Goal: Task Accomplishment & Management: Manage account settings

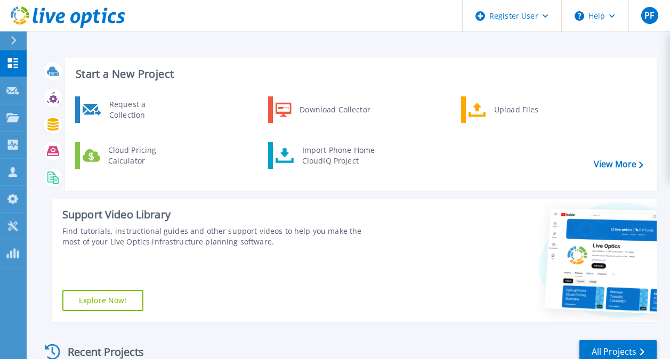
click at [139, 126] on div "Request a Collection Download Collector Upload Files Cloud Pricing Calculator I…" at bounding box center [359, 140] width 584 height 92
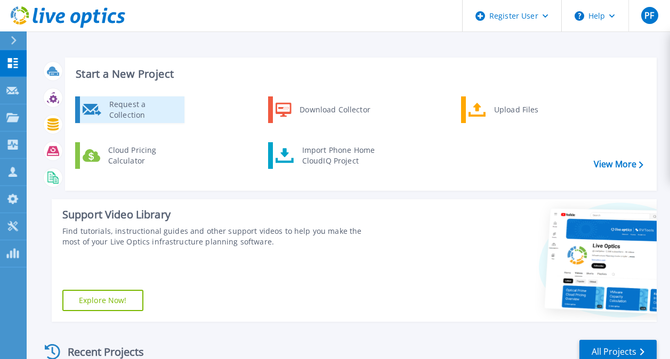
click at [116, 108] on div "Request a Collection" at bounding box center [143, 109] width 78 height 21
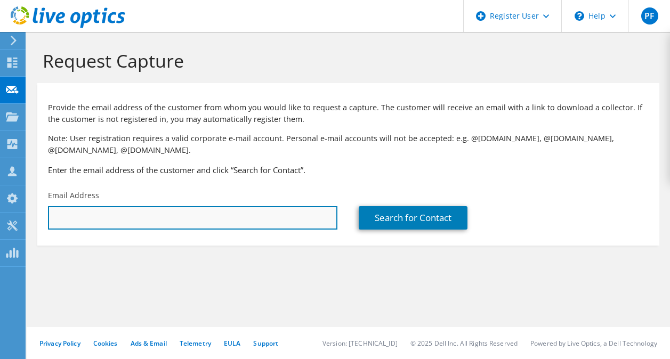
click at [179, 226] on input "text" at bounding box center [192, 217] width 289 height 23
paste input "[PERSON_NAME] <[PERSON_NAME][EMAIL_ADDRESS][PERSON_NAME][DOMAIN_NAME]>"
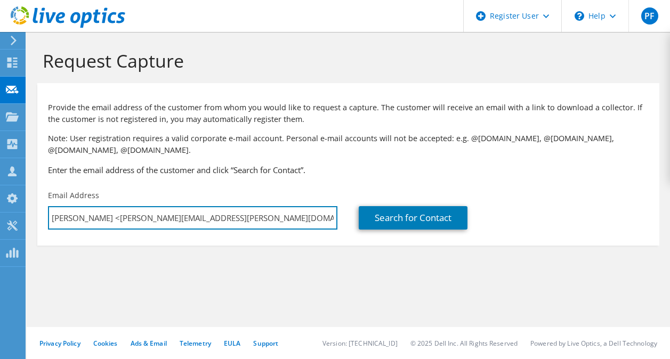
drag, startPoint x: 100, startPoint y: 216, endPoint x: 40, endPoint y: 216, distance: 59.7
click at [40, 216] on div "Email Address Eric Kinsley <eric.kinsley@fcmpartners.com>" at bounding box center [192, 210] width 311 height 50
click at [198, 210] on input "eric.kinsley@fcmpartners.com>" at bounding box center [192, 217] width 289 height 23
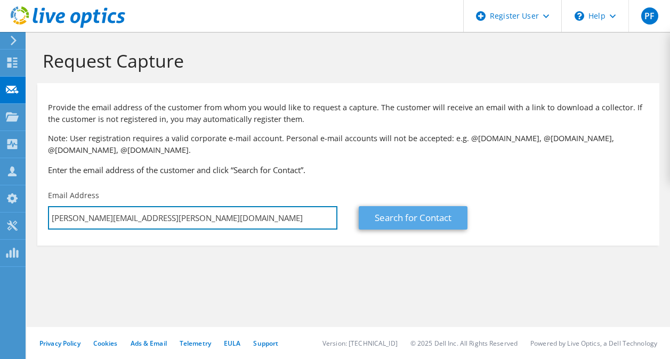
type input "eric.kinsley@fcmpartners.com"
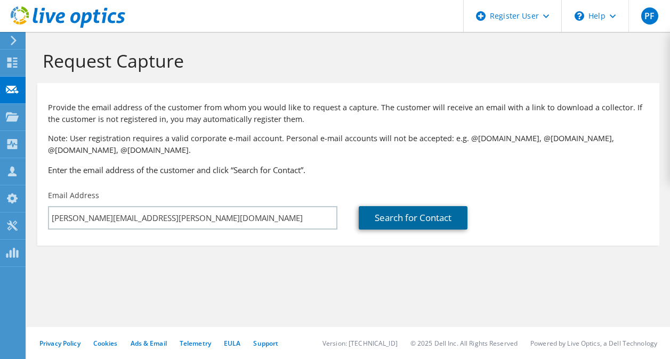
click at [406, 224] on link "Search for Contact" at bounding box center [413, 217] width 109 height 23
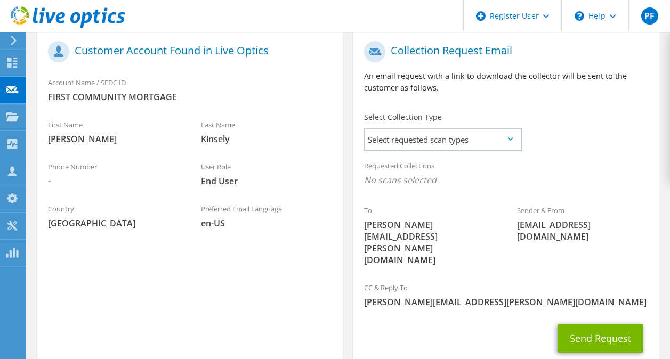
scroll to position [227, 0]
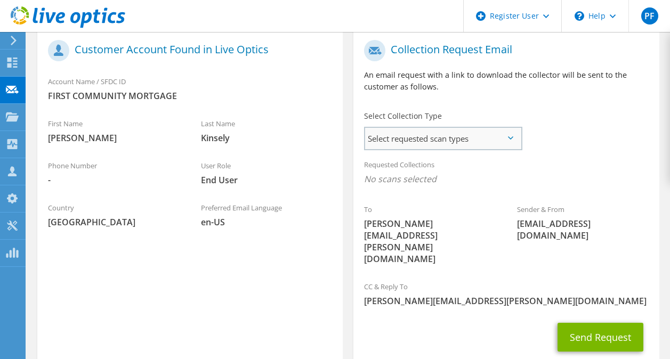
click at [463, 143] on span "Select requested scan types" at bounding box center [443, 138] width 156 height 21
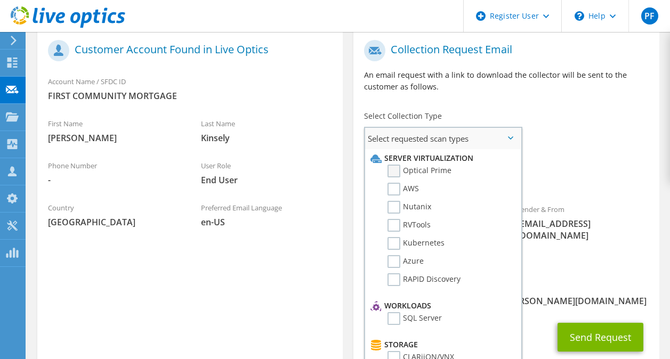
click at [434, 169] on label "Optical Prime" at bounding box center [419, 171] width 64 height 13
click at [0, 0] on input "Optical Prime" at bounding box center [0, 0] width 0 height 0
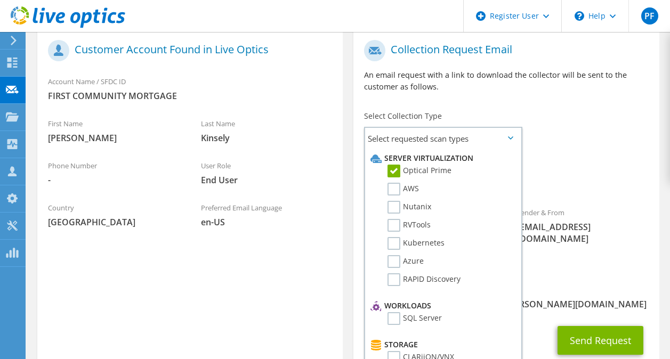
click at [540, 159] on div "Requested Collections No scans selected Optical Prime" at bounding box center [505, 174] width 305 height 43
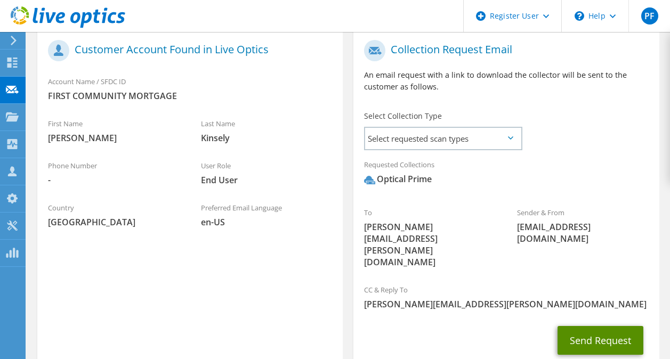
click at [579, 326] on button "Send Request" at bounding box center [600, 340] width 86 height 29
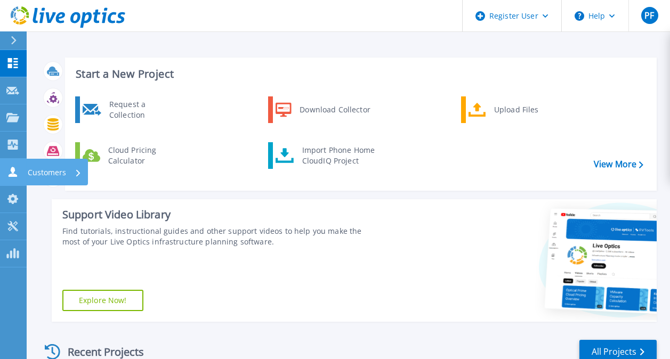
click at [25, 162] on link "Customers Customers" at bounding box center [13, 172] width 27 height 27
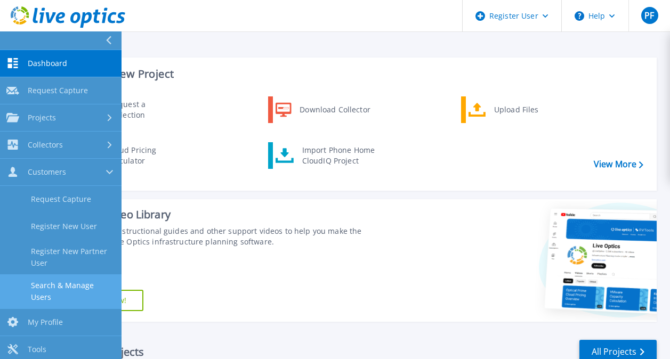
click at [93, 287] on link "Search & Manage Users" at bounding box center [60, 291] width 121 height 34
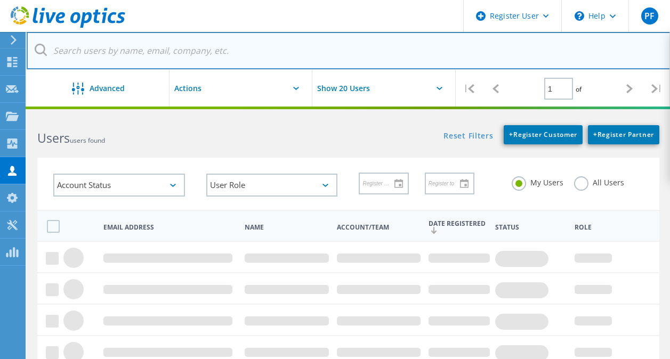
click at [180, 62] on input "text" at bounding box center [349, 50] width 644 height 37
paste input "[EMAIL_ADDRESS][DOMAIN_NAME]"
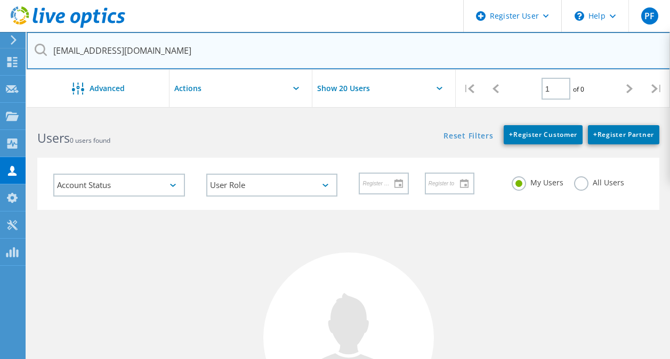
type input "[EMAIL_ADDRESS][DOMAIN_NAME]"
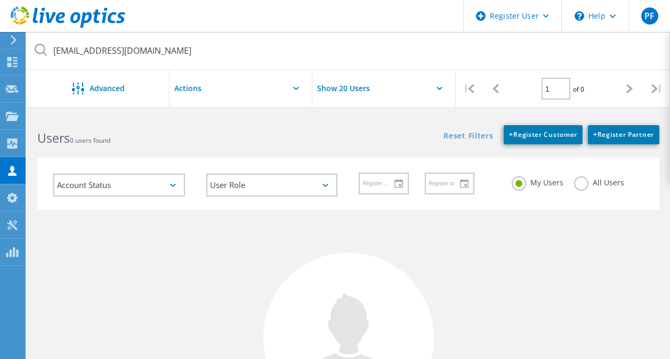
click at [578, 184] on label "All Users" at bounding box center [599, 181] width 50 height 10
click at [0, 0] on input "All Users" at bounding box center [0, 0] width 0 height 0
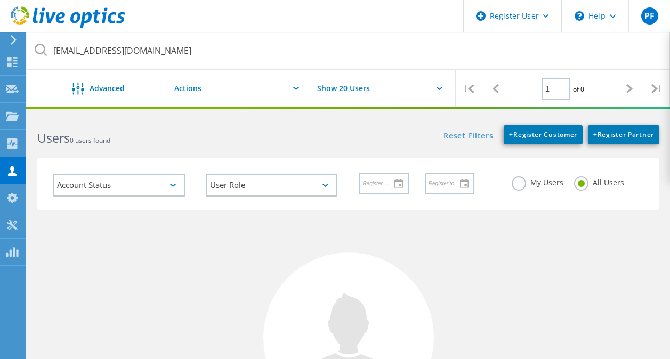
click at [43, 47] on icon at bounding box center [41, 50] width 12 height 12
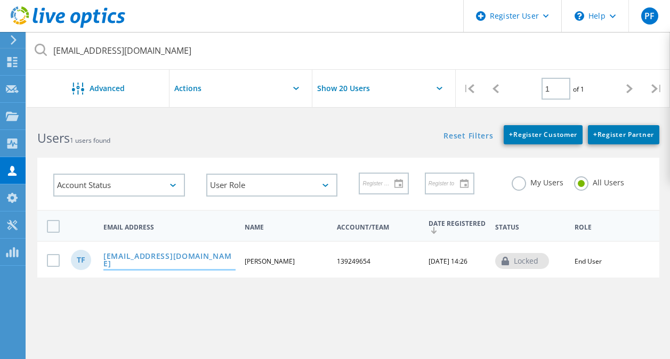
click at [143, 265] on link "[EMAIL_ADDRESS][DOMAIN_NAME]" at bounding box center [169, 261] width 132 height 17
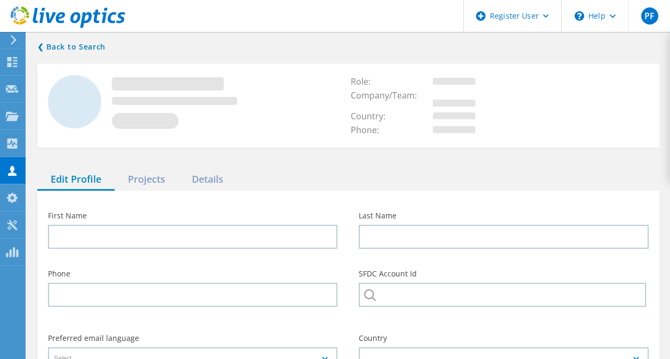
type input "Tyrone"
type input "Fitzpatrick"
type input "(615) 742-6921"
type input "139249654"
type input "English"
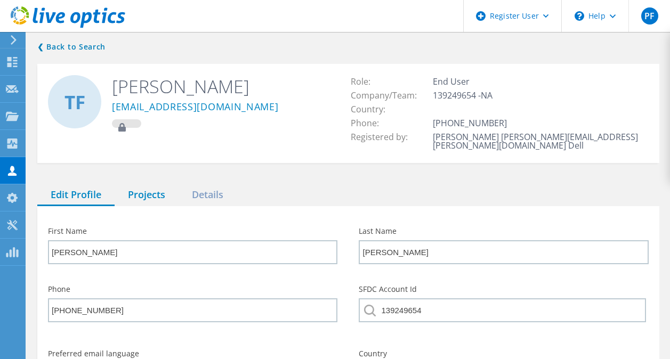
click at [151, 184] on div "Projects" at bounding box center [147, 195] width 64 height 22
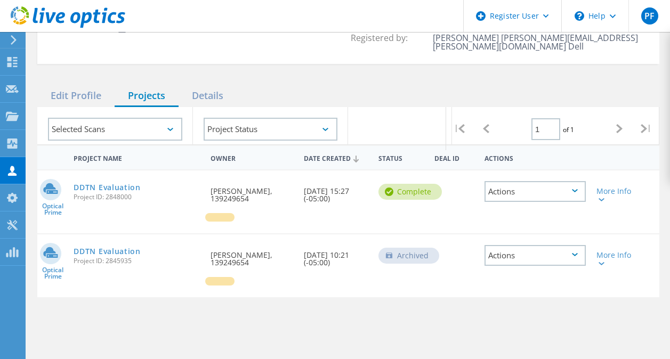
scroll to position [100, 0]
click at [117, 183] on link "DDTN Evaluation" at bounding box center [107, 186] width 67 height 7
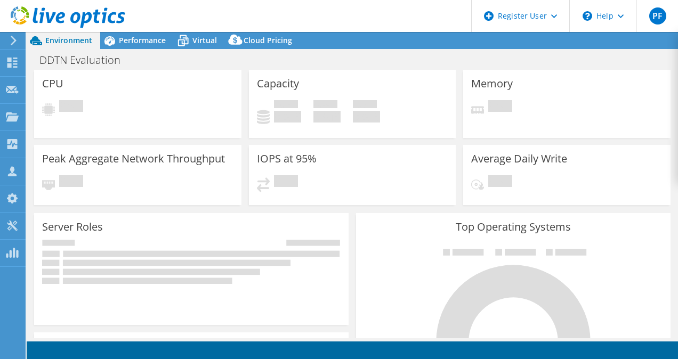
select select "USD"
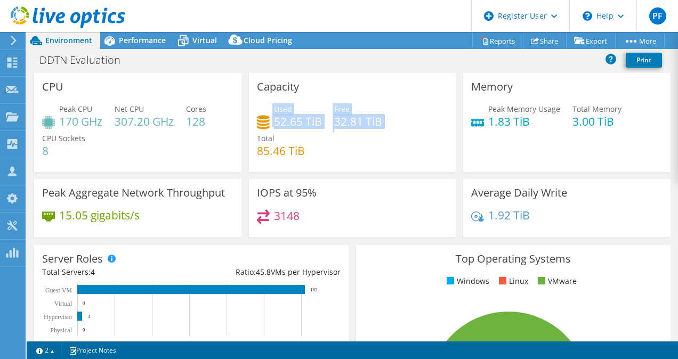
drag, startPoint x: 385, startPoint y: 118, endPoint x: 257, endPoint y: 116, distance: 127.9
click at [257, 116] on div "Used 52.65 TiB Free 32.81 TiB Total 85.46 TiB" at bounding box center [352, 135] width 191 height 64
drag, startPoint x: 257, startPoint y: 116, endPoint x: 408, endPoint y: 147, distance: 153.4
click at [408, 147] on div "Used 52.65 TiB Free 32.81 TiB Total 85.46 TiB" at bounding box center [352, 135] width 191 height 64
